Goal: Information Seeking & Learning: Learn about a topic

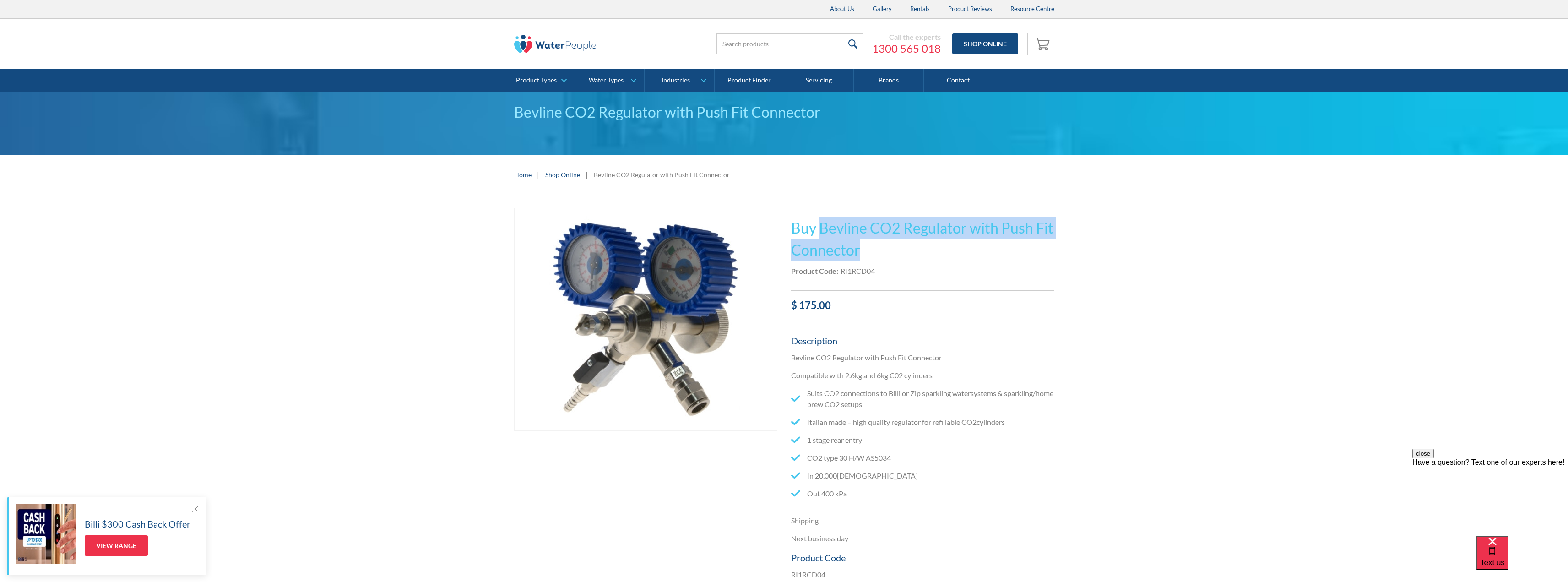
drag, startPoint x: 821, startPoint y: 226, endPoint x: 1001, endPoint y: 258, distance: 182.8
click at [1001, 258] on h1 "Buy Bevline CO2 Regulator with Push Fit Connector" at bounding box center [923, 239] width 263 height 44
click at [966, 391] on li "Suits CO2 connections to Billi or Zip sparkling watersystems & sparkling/home b…" at bounding box center [923, 399] width 263 height 22
drag, startPoint x: 874, startPoint y: 230, endPoint x: 915, endPoint y: 251, distance: 46.1
click at [915, 251] on h1 "Buy Bevline CO2 Regulator with Push Fit Connector" at bounding box center [923, 239] width 263 height 44
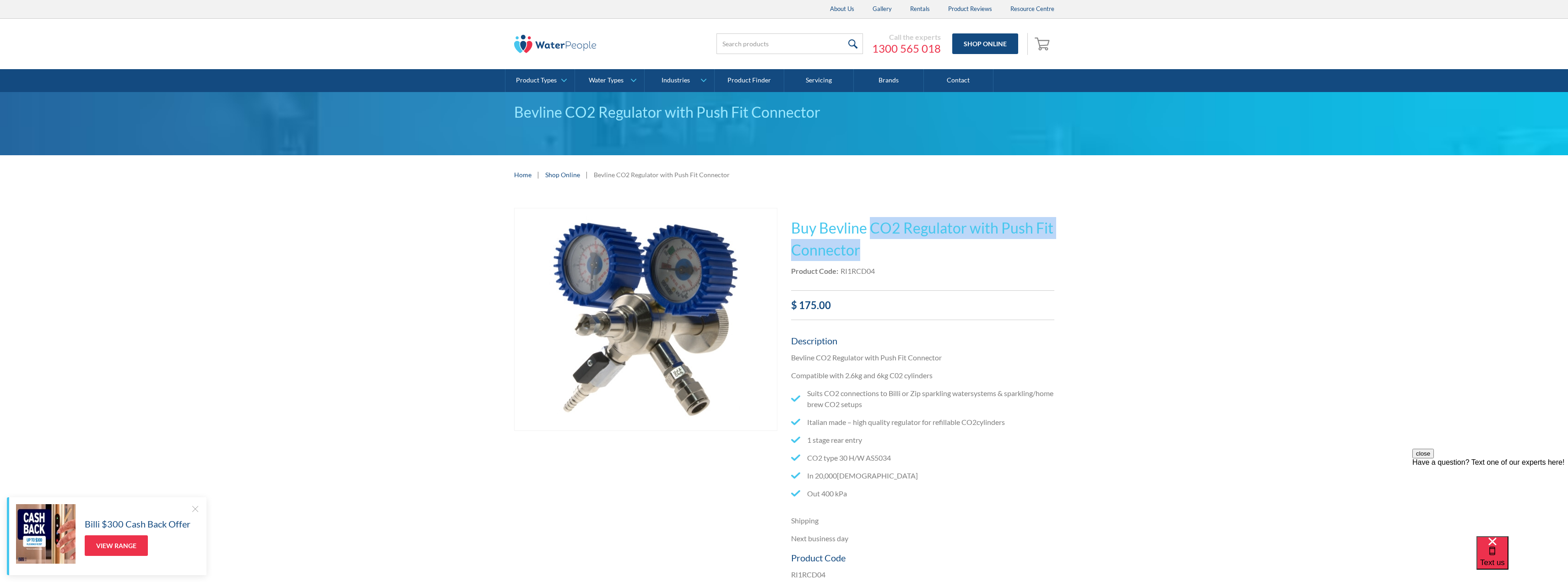
copy h1 "CO2 Regulator with Push Fit Connector"
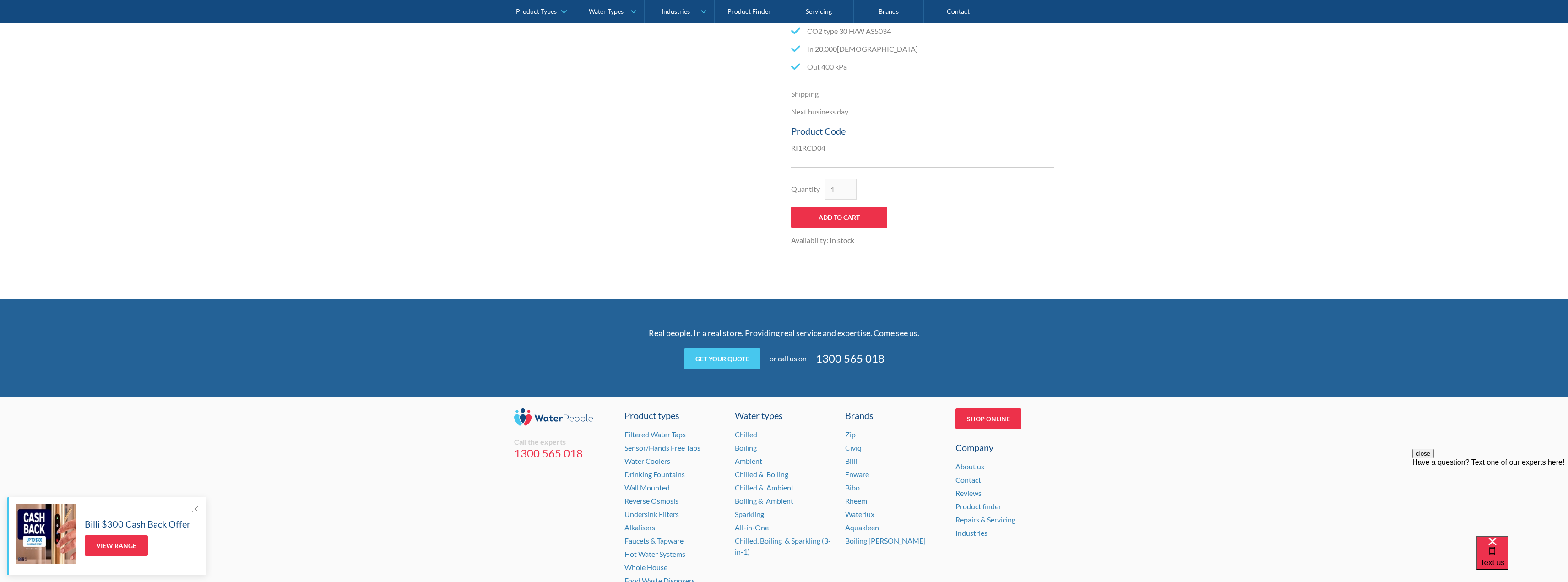
scroll to position [494, 0]
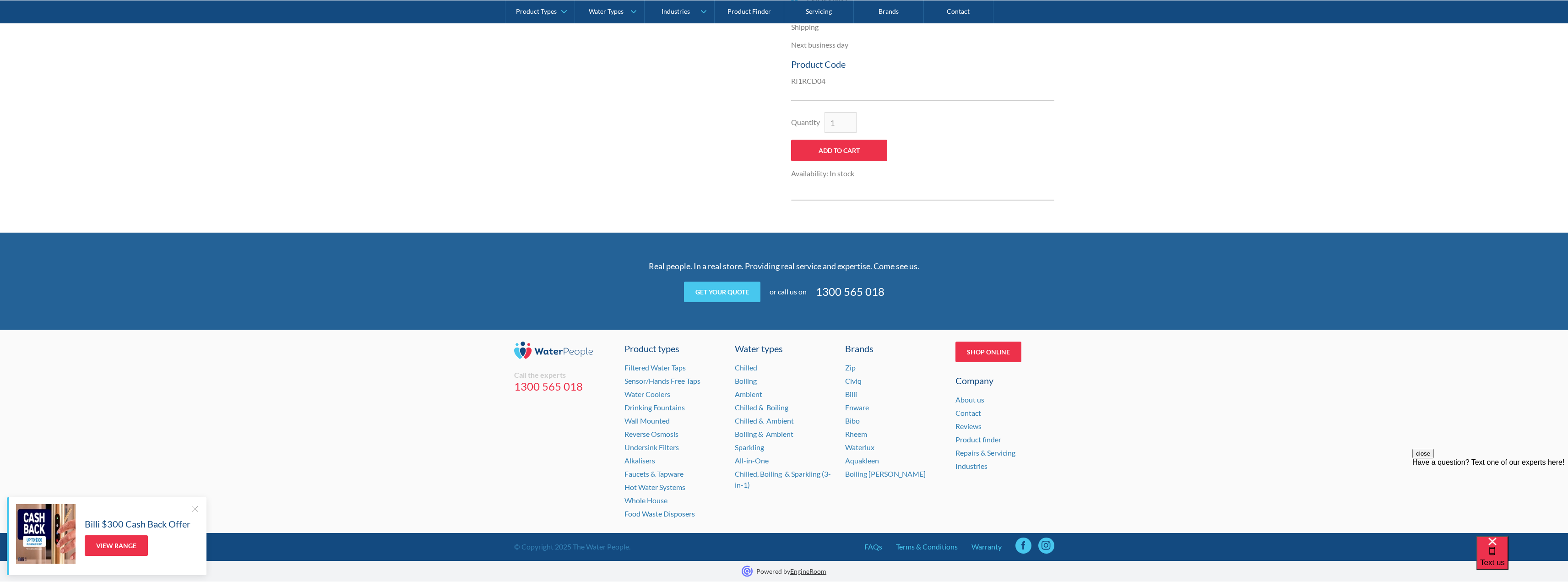
click at [858, 396] on div "Billi" at bounding box center [894, 394] width 99 height 11
click at [856, 395] on link "Billi" at bounding box center [851, 394] width 12 height 8
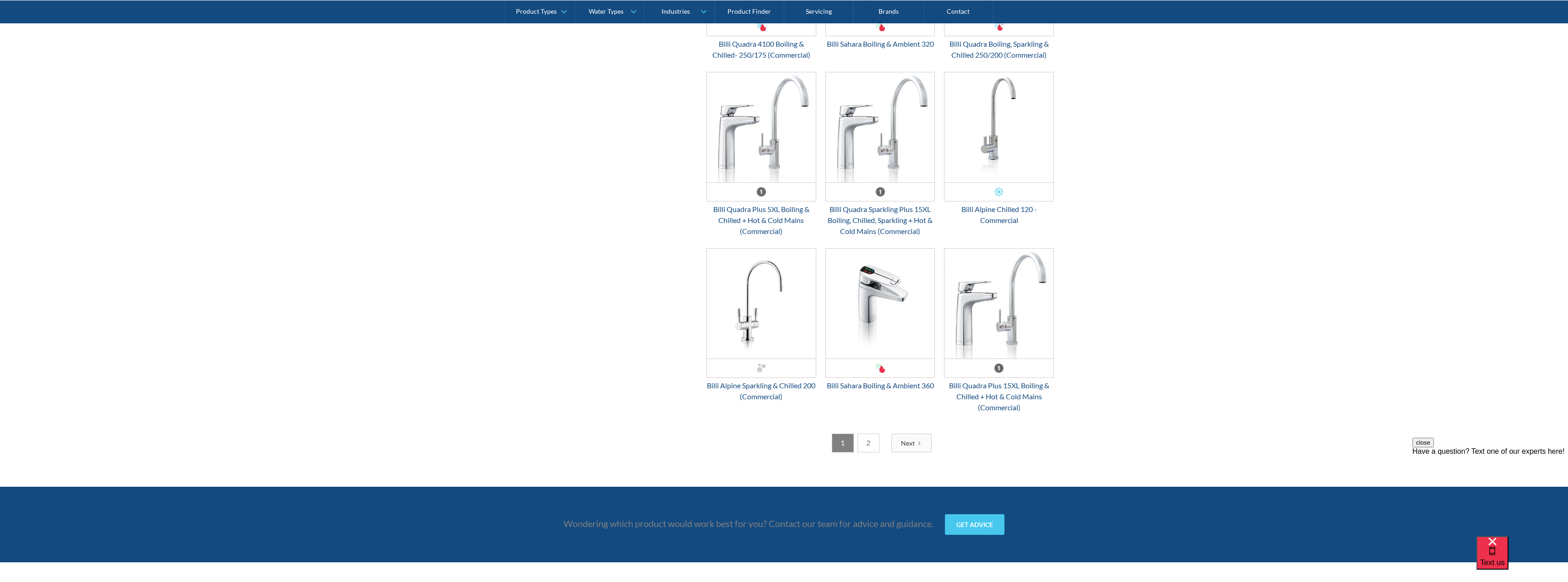
scroll to position [2243, 0]
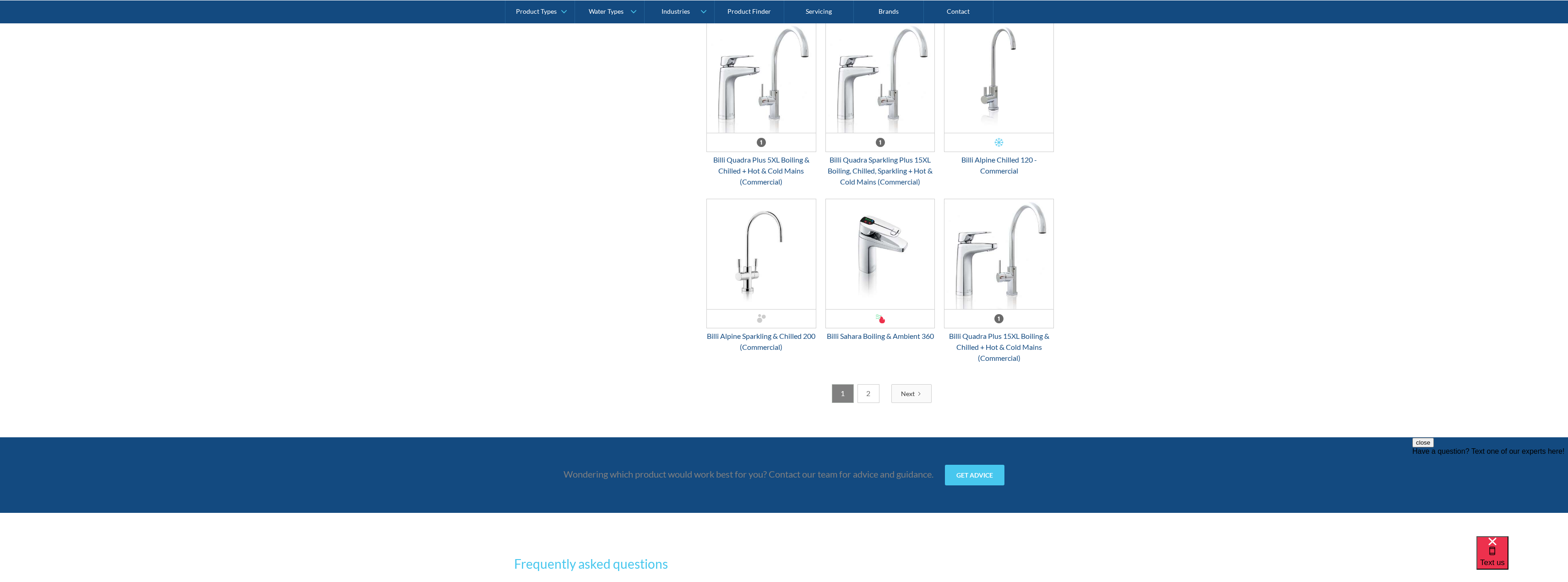
click at [908, 401] on link "Next" at bounding box center [912, 393] width 41 height 19
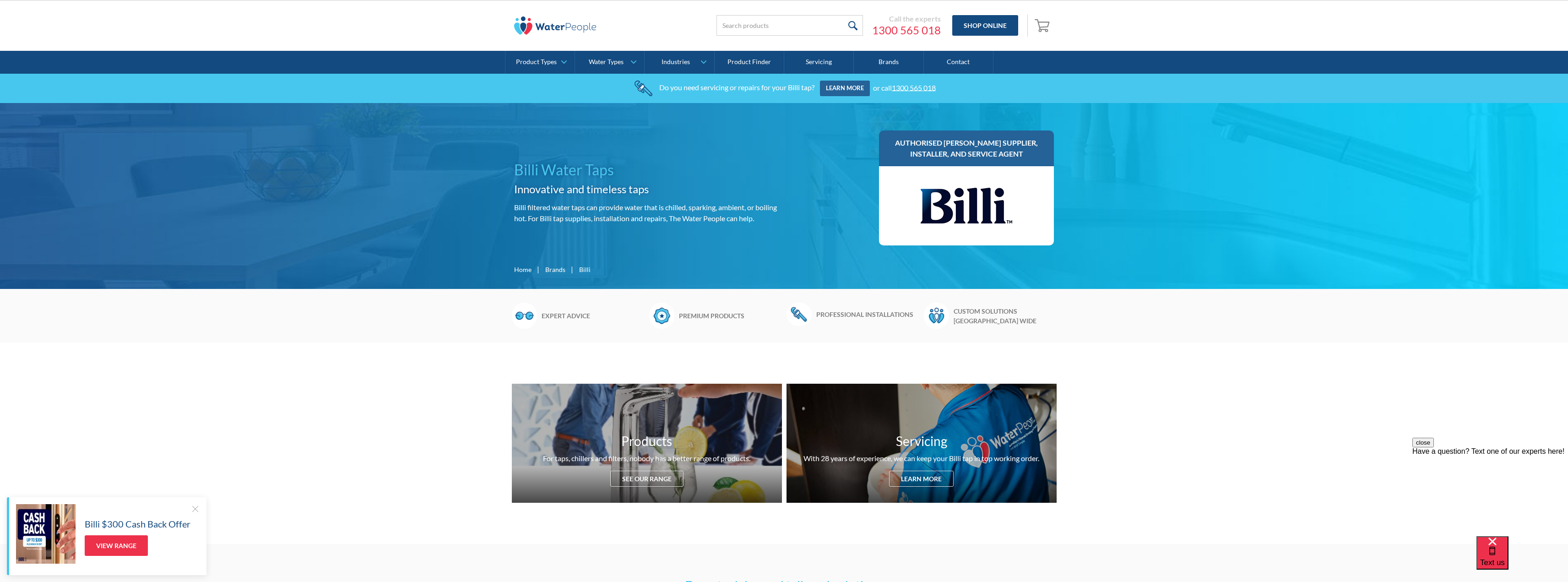
scroll to position [0, 0]
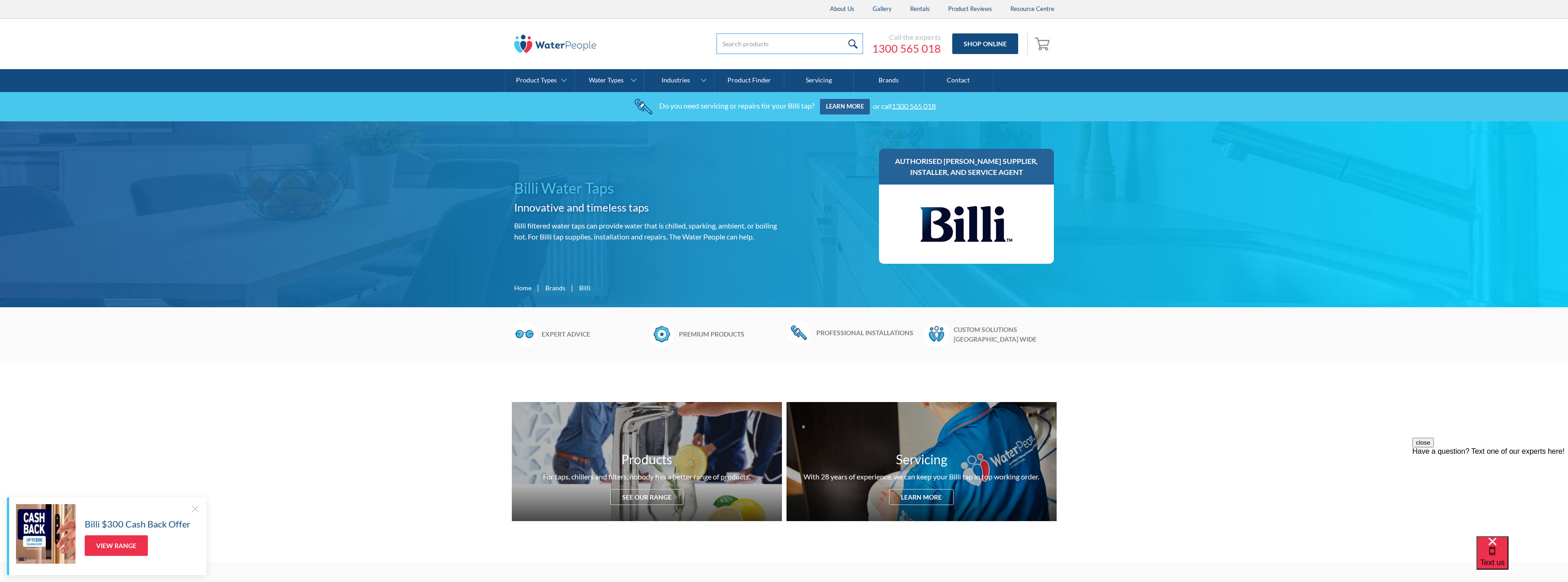
click at [774, 53] on input "search" at bounding box center [790, 43] width 146 height 20
paste input "CO2 Regulator with Push Fit Connector"
type input "CO2 Regulator with Push Fit Connector"
click at [844, 34] on input "submit" at bounding box center [853, 43] width 20 height 20
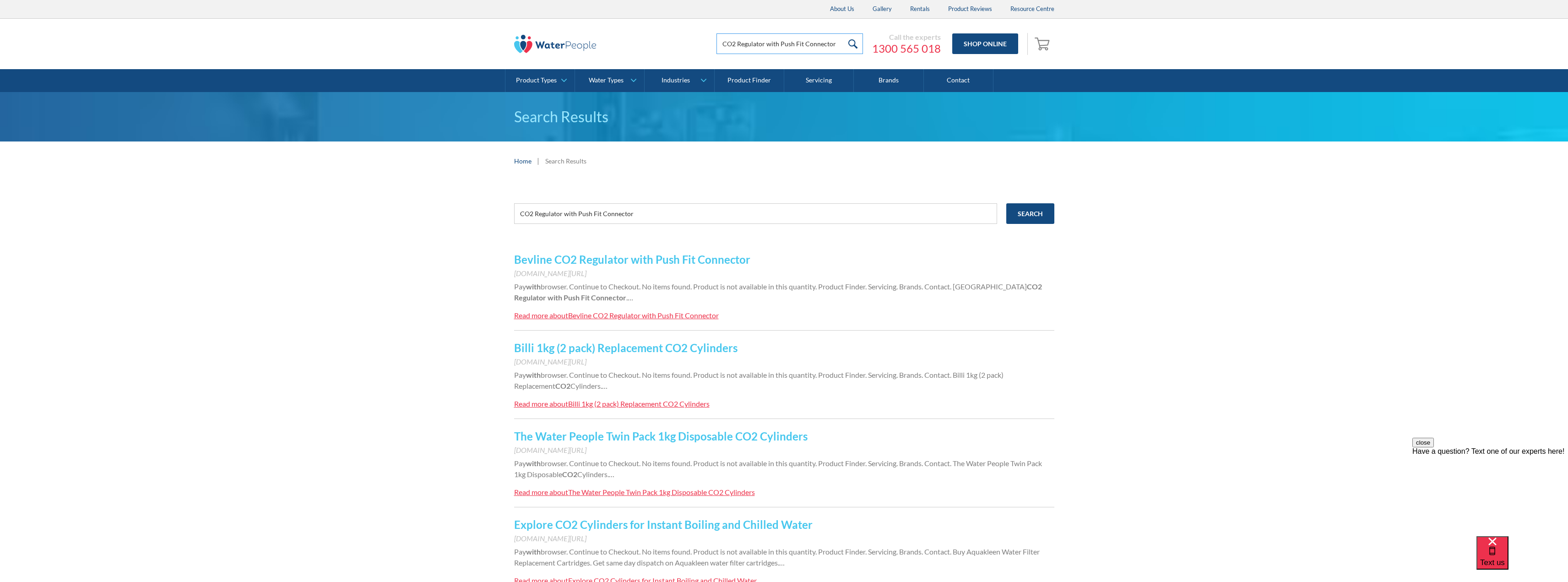
drag, startPoint x: 835, startPoint y: 43, endPoint x: 693, endPoint y: 39, distance: 142.1
click at [693, 39] on div "CO2 Regulator with Push Fit Connector Call the experts [PHONE_NUMBER] Shop Onli…" at bounding box center [871, 43] width 366 height 27
type input "co2 regulator"
click at [844, 34] on input "submit" at bounding box center [853, 43] width 20 height 20
click at [855, 41] on input "submit" at bounding box center [853, 43] width 20 height 20
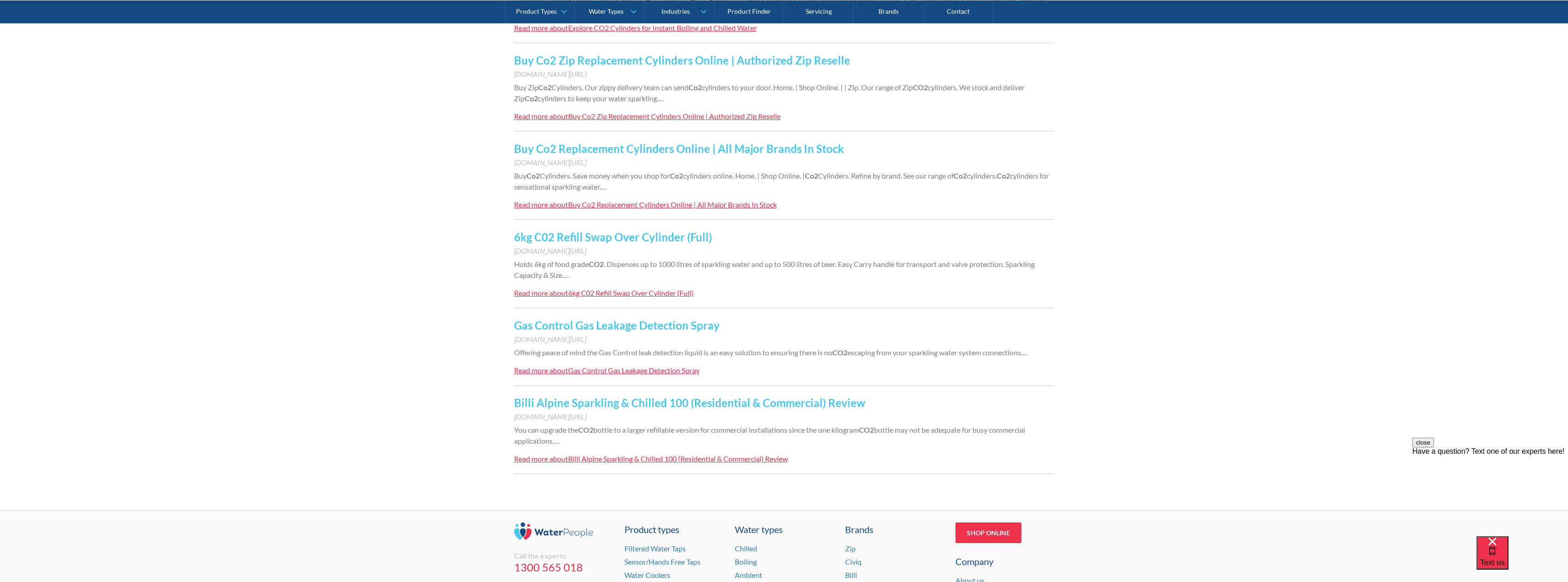
scroll to position [686, 0]
